Goal: Navigation & Orientation: Find specific page/section

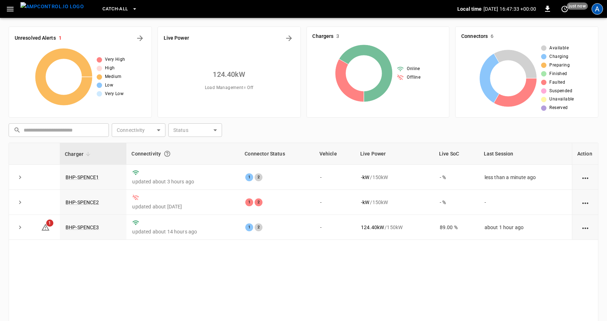
click at [599, 11] on div "A" at bounding box center [596, 8] width 11 height 11
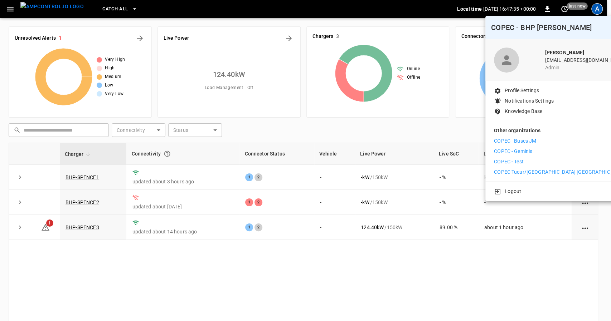
click at [540, 154] on li "COPEC - Geminis" at bounding box center [560, 152] width 132 height 8
